Goal: Check status: Check status

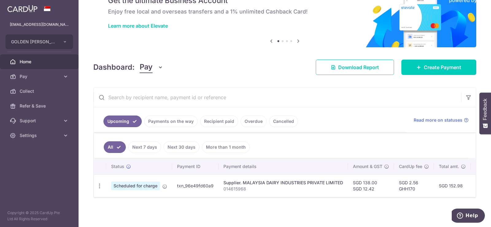
click at [173, 116] on link "Payments on the way" at bounding box center [170, 121] width 53 height 12
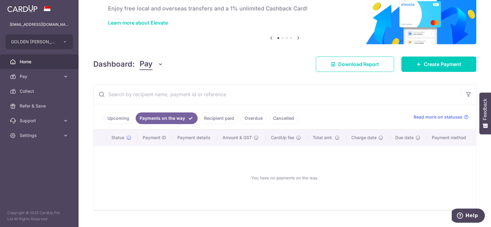
click at [228, 118] on link "Recipient paid" at bounding box center [219, 118] width 38 height 12
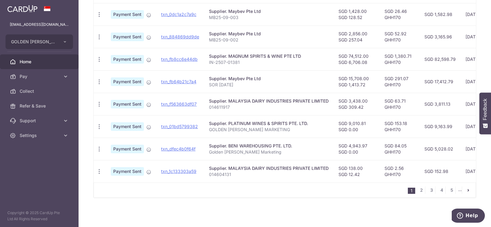
scroll to position [225, 0]
click at [418, 190] on link "2" at bounding box center [421, 189] width 7 height 7
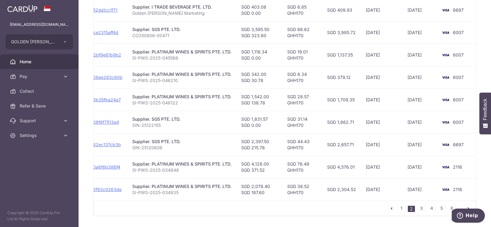
scroll to position [207, 0]
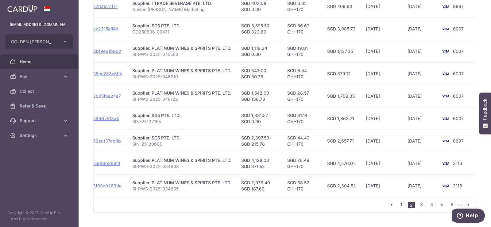
click at [399, 206] on link "1" at bounding box center [401, 204] width 7 height 7
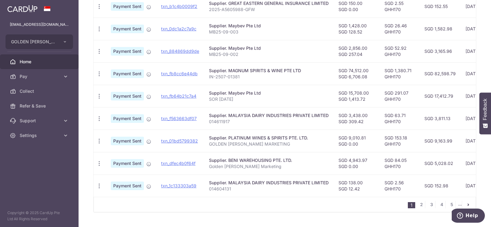
scroll to position [225, 0]
